Goal: Information Seeking & Learning: Learn about a topic

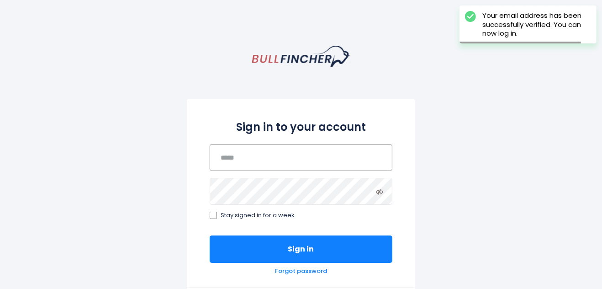
click at [244, 159] on input "email" at bounding box center [301, 157] width 183 height 27
type input "**********"
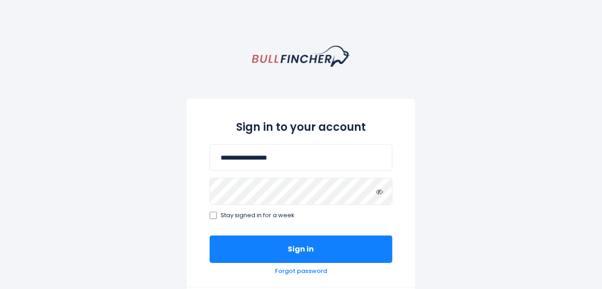
click at [376, 192] on icon at bounding box center [379, 191] width 7 height 7
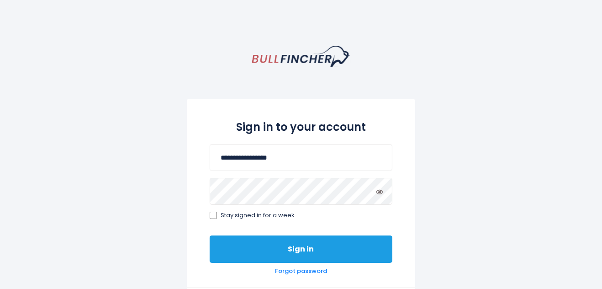
click at [285, 247] on button "Sign in" at bounding box center [301, 248] width 183 height 27
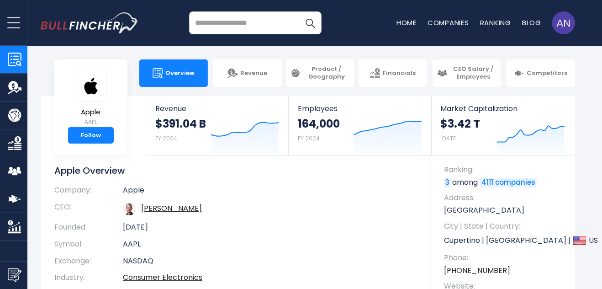
click at [228, 22] on input "search" at bounding box center [255, 22] width 132 height 23
type input "**********"
click at [299, 11] on button "Search" at bounding box center [310, 22] width 23 height 23
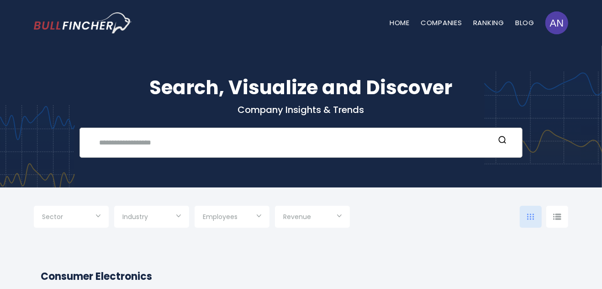
click at [182, 148] on input "text" at bounding box center [294, 142] width 401 height 17
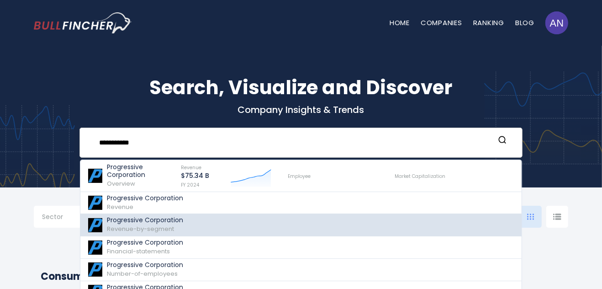
type input "**********"
click at [175, 229] on div "Progressive Corporation Revenue-by-segment" at bounding box center [145, 224] width 76 height 17
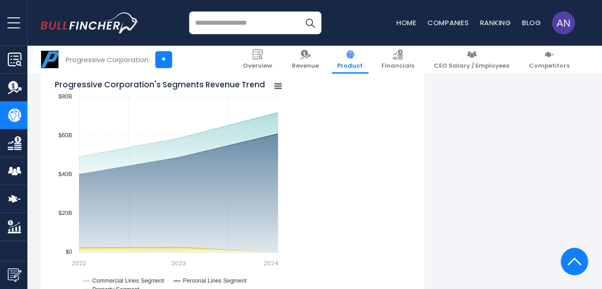
scroll to position [730, 0]
click at [11, 56] on img "Company Overview" at bounding box center [15, 59] width 14 height 14
click at [165, 60] on link "+" at bounding box center [163, 59] width 17 height 17
click at [276, 87] on rect "Progressive Corporation's Segments Revenue Trend" at bounding box center [278, 85] width 13 height 13
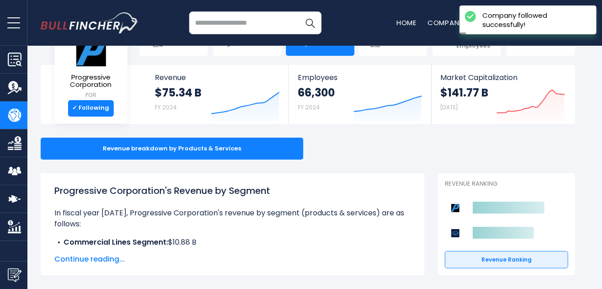
scroll to position [46, 0]
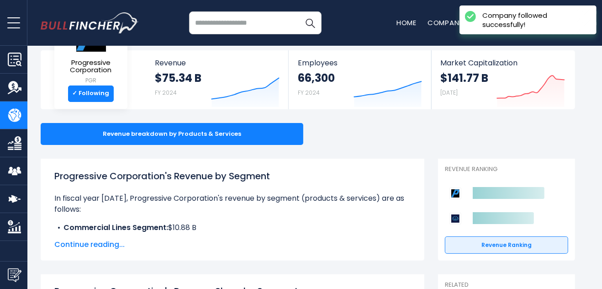
click at [103, 245] on span "Continue reading..." at bounding box center [232, 244] width 356 height 11
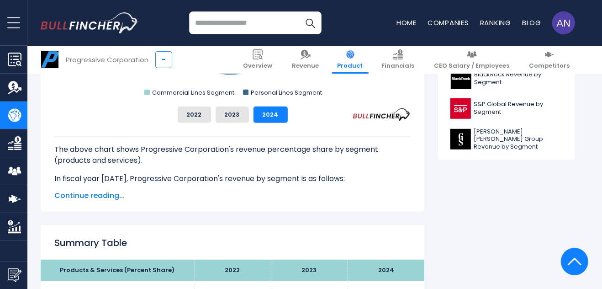
scroll to position [502, 0]
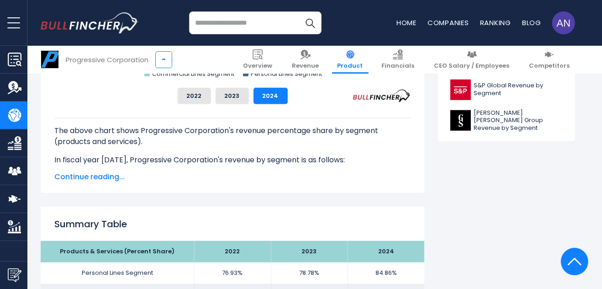
click at [83, 175] on span "Continue reading..." at bounding box center [232, 176] width 356 height 11
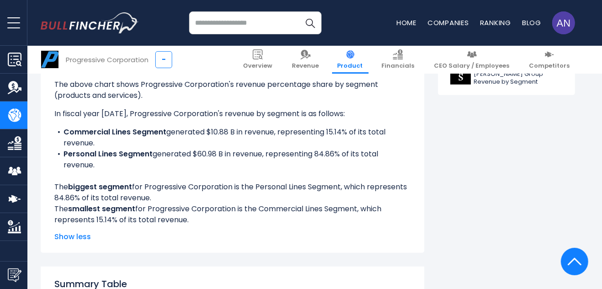
scroll to position [136, 0]
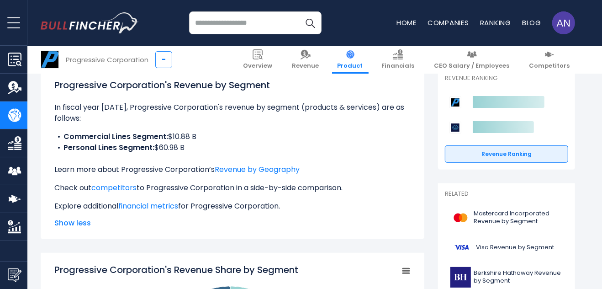
click at [221, 31] on input "search" at bounding box center [255, 22] width 132 height 23
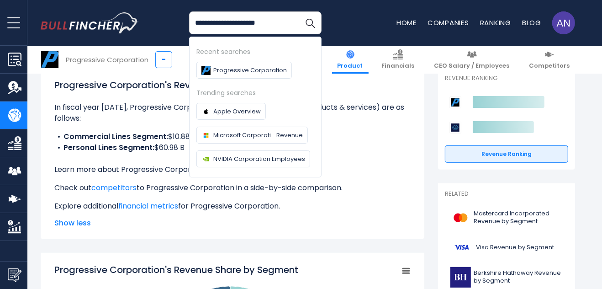
type input "**********"
click at [299, 11] on button "Search" at bounding box center [310, 22] width 23 height 23
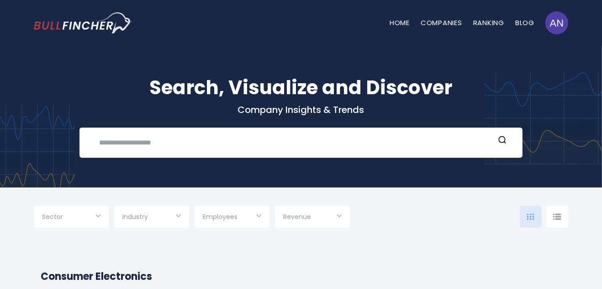
click at [441, 16] on nav "Home Companies Ranking Blog [EMAIL_ADDRESS][DOMAIN_NAME]" at bounding box center [478, 23] width 178 height 32
click at [440, 22] on link "Companies" at bounding box center [441, 23] width 42 height 10
click at [151, 146] on input "text" at bounding box center [294, 142] width 401 height 17
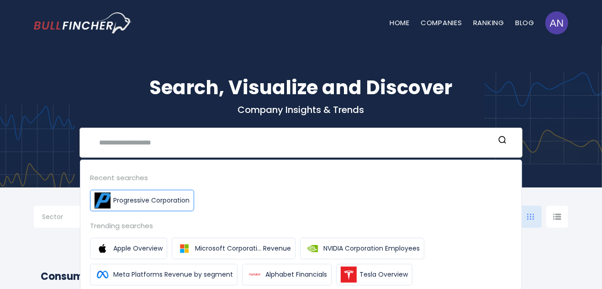
click at [141, 194] on link "Progressive Corporation" at bounding box center [142, 199] width 104 height 21
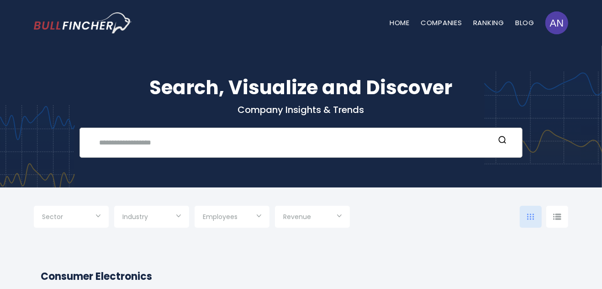
click at [139, 144] on input "text" at bounding box center [294, 142] width 401 height 17
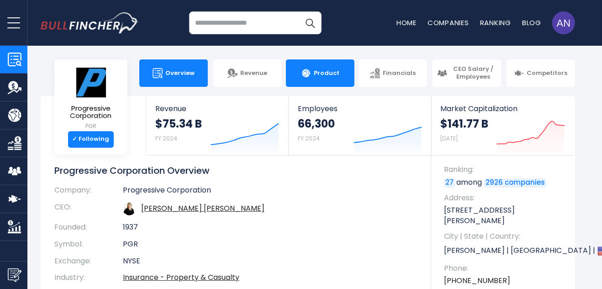
click at [310, 81] on link "Product" at bounding box center [320, 72] width 68 height 27
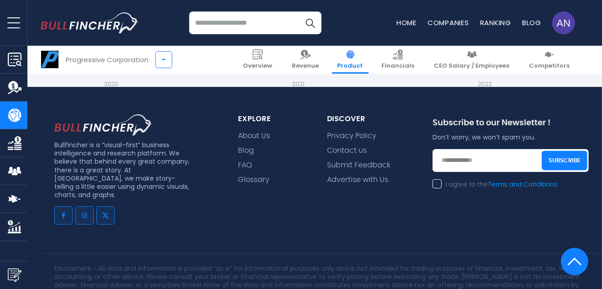
scroll to position [2145, 0]
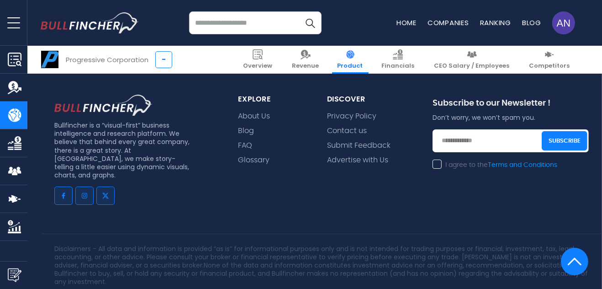
click at [19, 168] on img "Company Employees" at bounding box center [15, 171] width 14 height 14
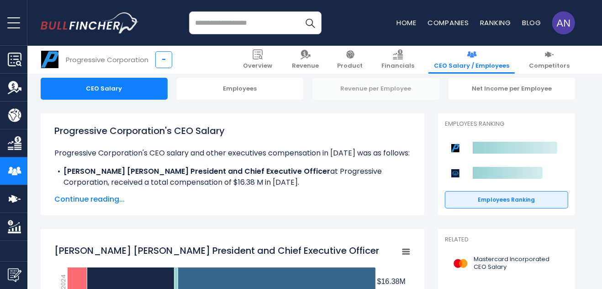
scroll to position [91, 0]
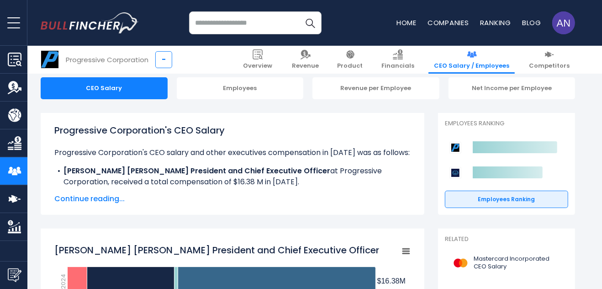
click at [106, 197] on span "Continue reading..." at bounding box center [232, 198] width 356 height 11
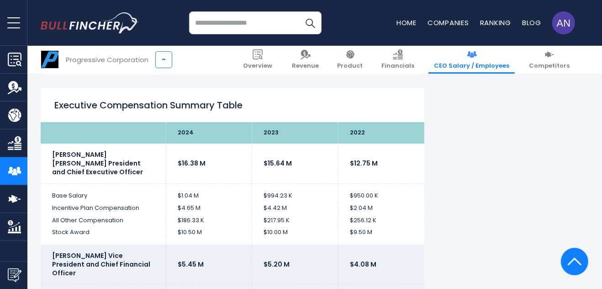
scroll to position [1689, 0]
